Goal: Task Accomplishment & Management: Use online tool/utility

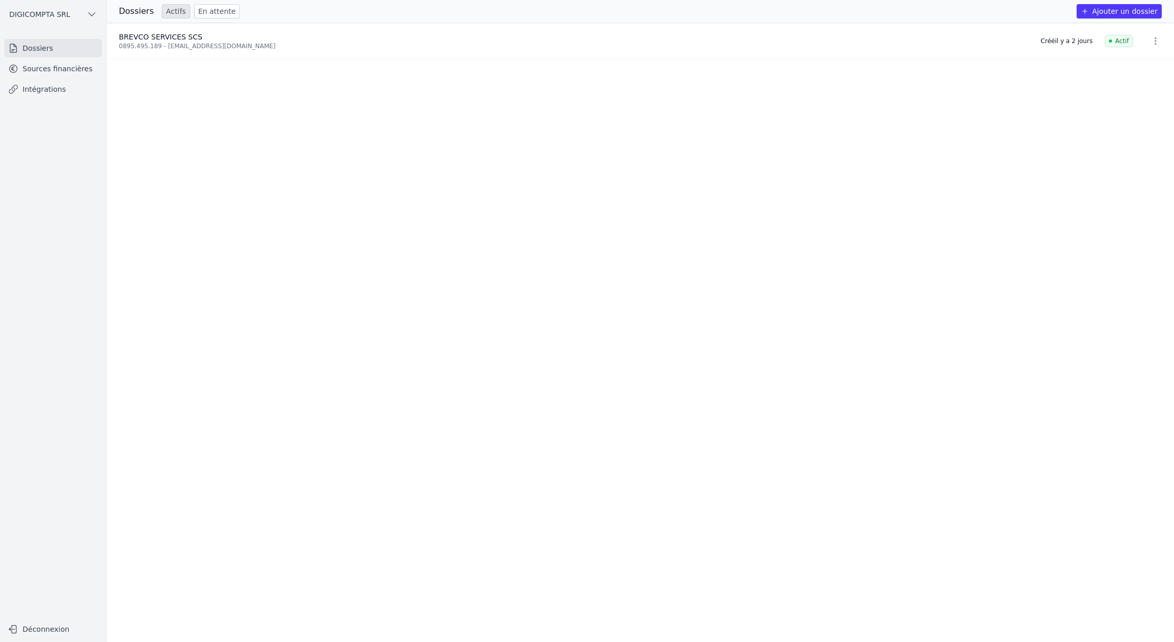
click at [66, 49] on link "Dossiers" at bounding box center [53, 48] width 98 height 18
click at [50, 73] on link "Sources financières" at bounding box center [53, 68] width 98 height 18
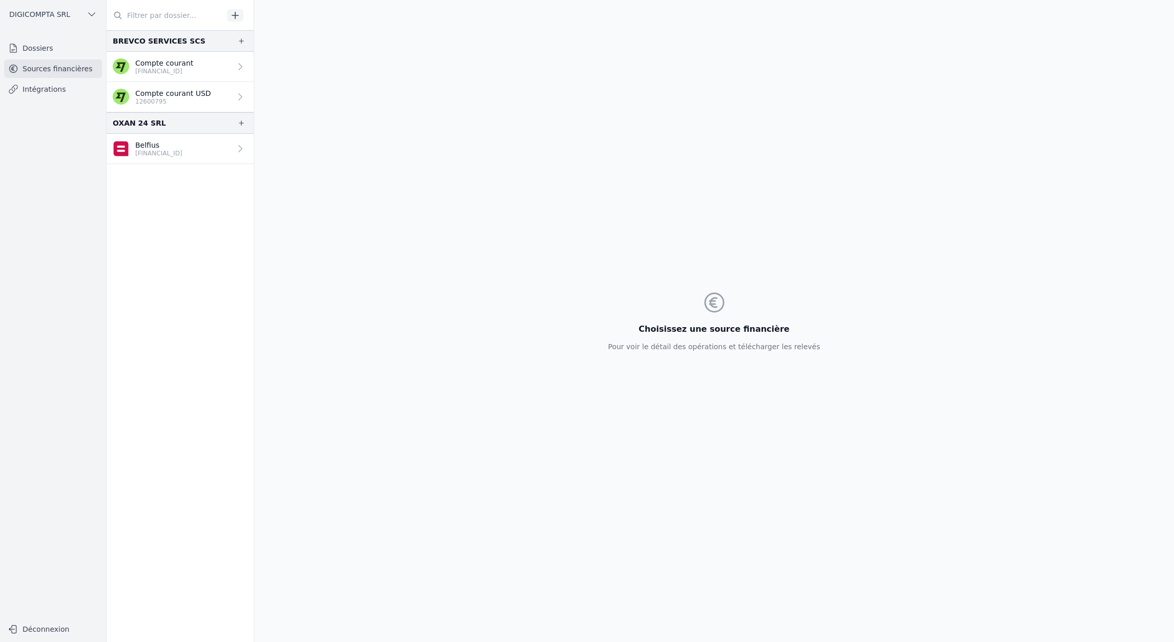
click at [171, 147] on p "Belfius" at bounding box center [158, 145] width 47 height 10
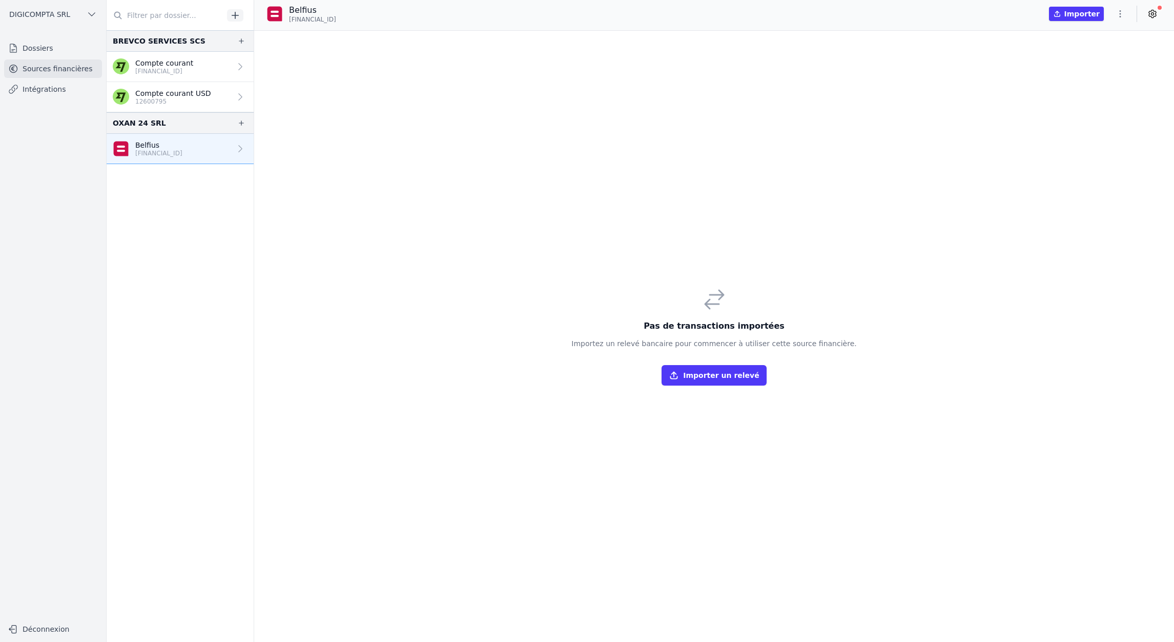
click at [239, 148] on icon at bounding box center [240, 148] width 10 height 10
click at [242, 127] on icon "button" at bounding box center [241, 123] width 8 height 8
click at [241, 149] on icon at bounding box center [240, 148] width 10 height 10
click at [714, 380] on button "Importer un relevé" at bounding box center [714, 375] width 105 height 20
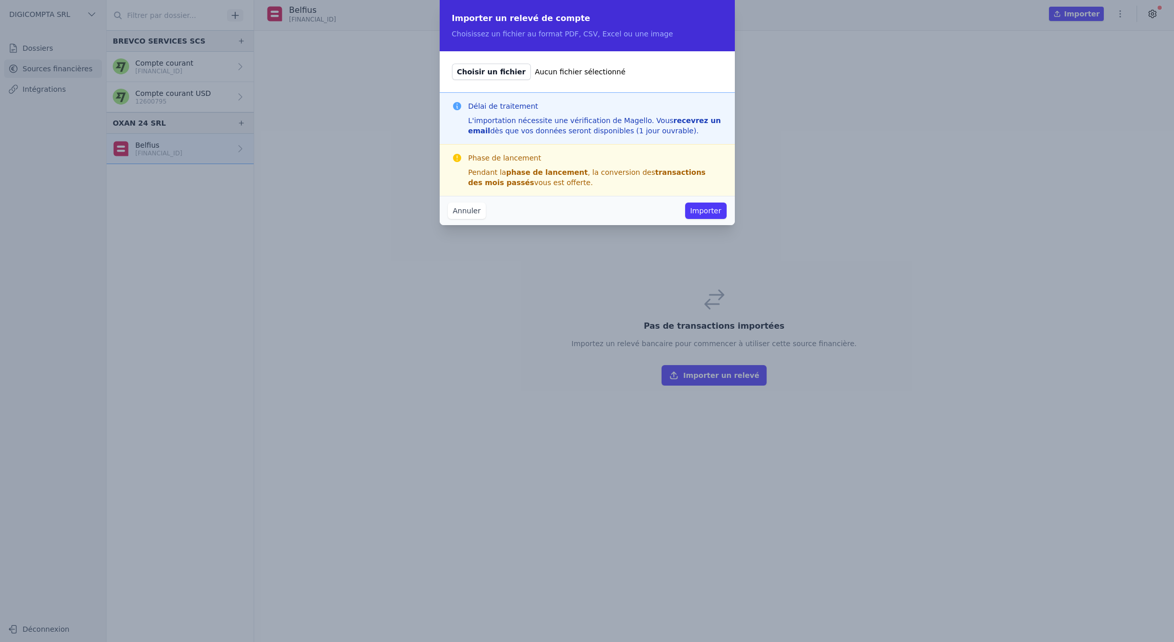
click at [460, 208] on button "Annuler" at bounding box center [467, 210] width 38 height 16
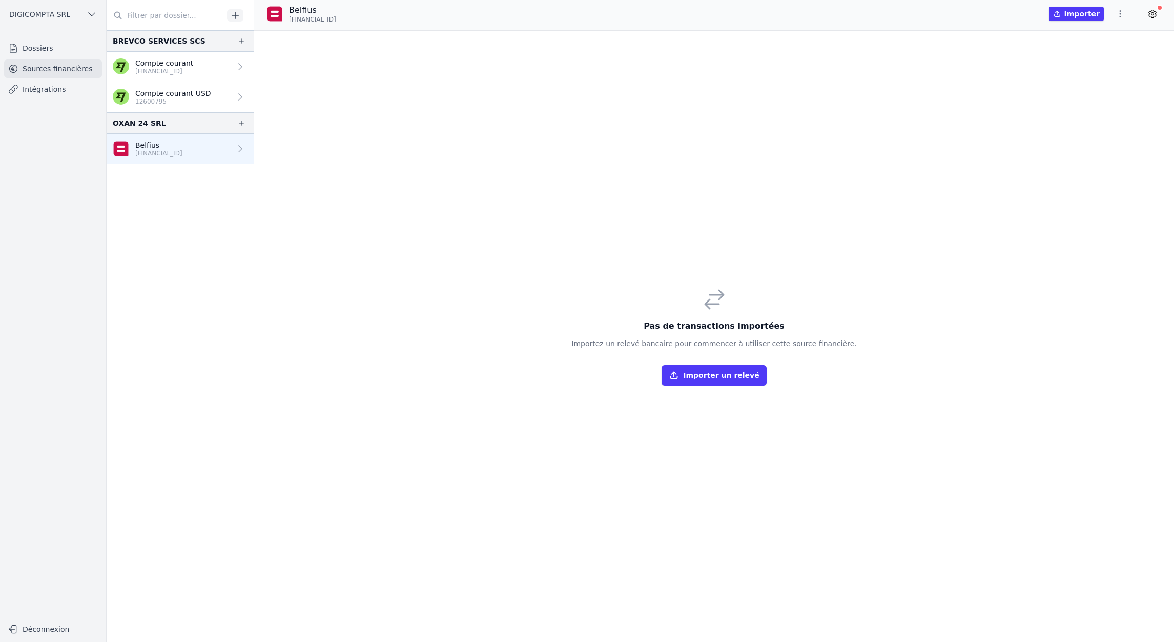
click at [460, 208] on div "Pas de transactions importées Importez un relevé bancaire pour commencer à util…" at bounding box center [714, 336] width 920 height 611
